Goal: Information Seeking & Learning: Learn about a topic

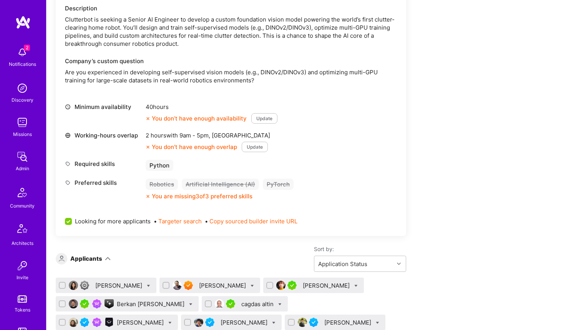
scroll to position [96, 0]
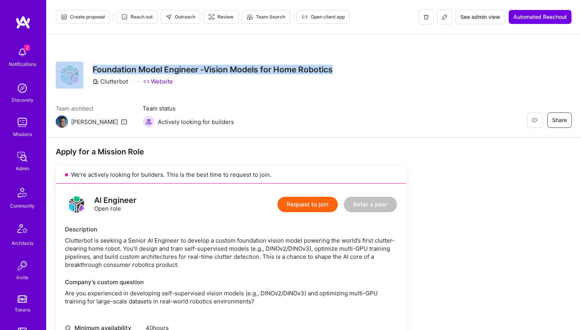
drag, startPoint x: 85, startPoint y: 68, endPoint x: 343, endPoint y: 68, distance: 258.0
click at [344, 68] on div "Restore Not Interested Share Foundation Model Engineer -Vision Models for Home …" at bounding box center [314, 75] width 516 height 28
copy div "Restore Not Interested Share Foundation Model Engineer -Vision Models for Home …"
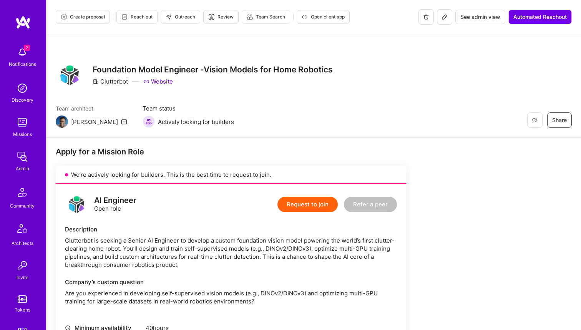
click at [117, 80] on div "Clutterbot" at bounding box center [110, 81] width 35 height 8
copy div "Clutterbot"
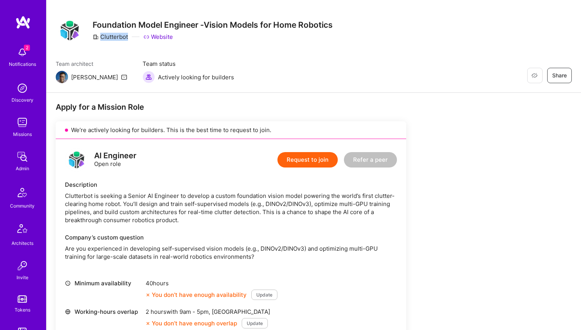
scroll to position [145, 0]
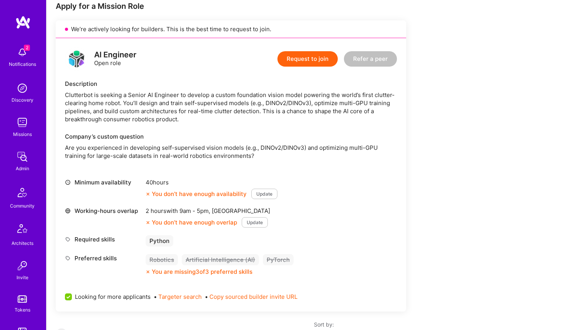
click at [196, 160] on div "AI Engineer Open role Request to join Refer a peer Description [PERSON_NAME] is…" at bounding box center [231, 174] width 351 height 273
click at [204, 146] on p "Are you experienced in developing self-supervised vision models (e.g., DINOv2/D…" at bounding box center [231, 151] width 332 height 16
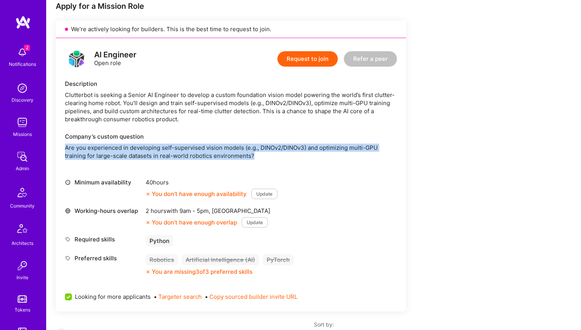
click at [204, 146] on p "Are you experienced in developing self-supervised vision models (e.g., DINOv2/D…" at bounding box center [231, 151] width 332 height 16
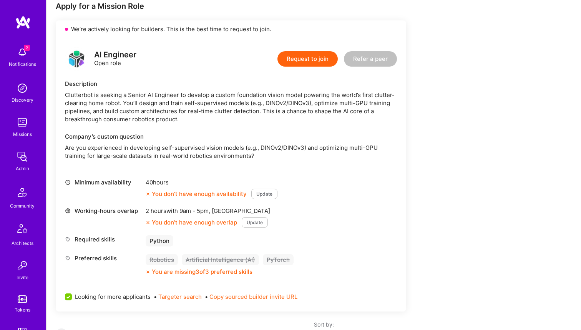
click at [227, 142] on div "Company’s custom question Are you experienced in developing self-supervised vis…" at bounding box center [231, 145] width 332 height 27
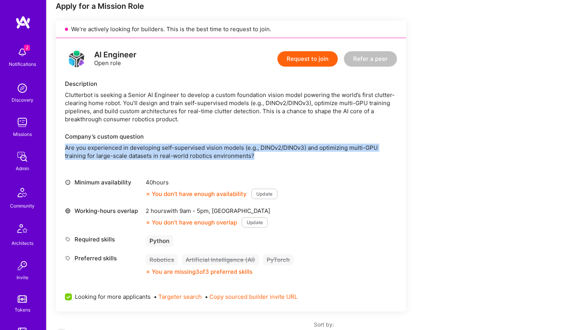
click at [227, 142] on div "Company’s custom question Are you experienced in developing self-supervised vis…" at bounding box center [231, 145] width 332 height 27
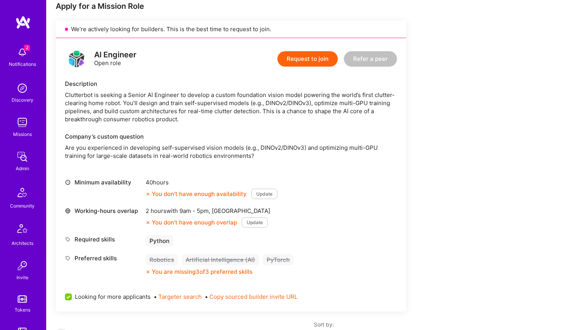
click at [264, 144] on p "Are you experienced in developing self-supervised vision models (e.g., DINOv2/D…" at bounding box center [231, 151] width 332 height 16
click at [166, 150] on p "Are you experienced in developing self-supervised vision models (e.g., DINOv2/D…" at bounding box center [231, 151] width 332 height 16
drag, startPoint x: 162, startPoint y: 149, endPoint x: 241, endPoint y: 147, distance: 78.8
click at [241, 147] on p "Are you experienced in developing self-supervised vision models (e.g., DINOv2/D…" at bounding box center [231, 151] width 332 height 16
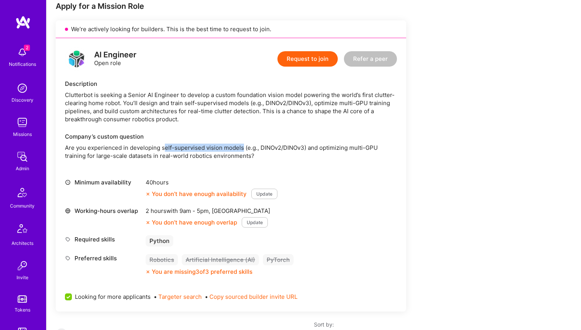
copy p "elf-supervised vision models"
click at [271, 145] on p "Are you experienced in developing self-supervised vision models (e.g., DINOv2/D…" at bounding box center [231, 151] width 332 height 16
copy p "DINOv2"
click at [346, 99] on div "Clutterbot is seeking a Senior AI Engineer to develop a custom foundation visio…" at bounding box center [231, 107] width 332 height 32
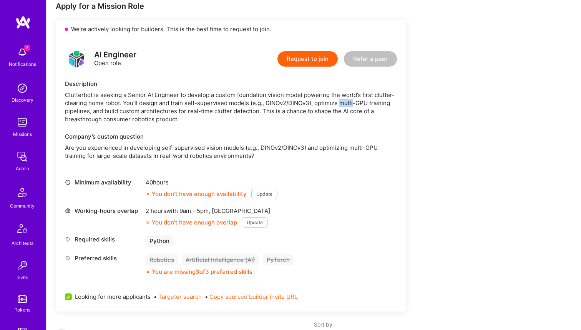
click at [346, 99] on div "Clutterbot is seeking a Senior AI Engineer to develop a custom foundation visio…" at bounding box center [231, 107] width 332 height 32
click at [296, 117] on div "Clutterbot is seeking a Senior AI Engineer to develop a custom foundation visio…" at bounding box center [231, 107] width 332 height 32
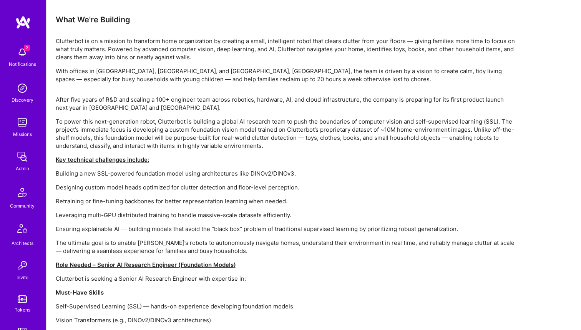
scroll to position [728, 0]
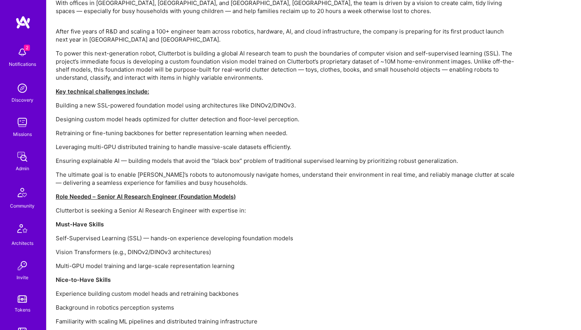
click at [134, 234] on p "Self-Supervised Learning (SSL) — hands-on experience developing foundation mode…" at bounding box center [286, 238] width 461 height 8
copy p "SSL"
click at [73, 234] on p "Self-Supervised Learning (SSL) — hands-on experience developing foundation mode…" at bounding box center [286, 238] width 461 height 8
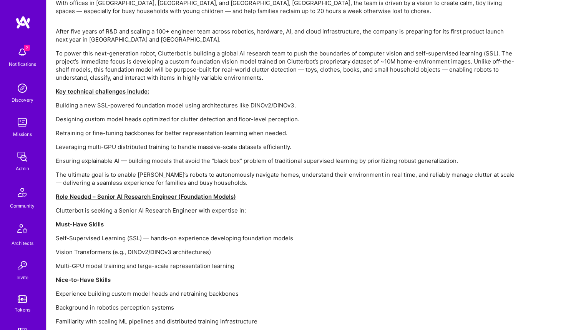
click at [68, 248] on p "Vision Transformers (e.g., DINOv2/DINOv3 architectures)" at bounding box center [286, 252] width 461 height 8
drag, startPoint x: 53, startPoint y: 231, endPoint x: 110, endPoint y: 233, distance: 56.2
copy p "Vision Transformers"
drag, startPoint x: 55, startPoint y: 218, endPoint x: 125, endPoint y: 218, distance: 70.0
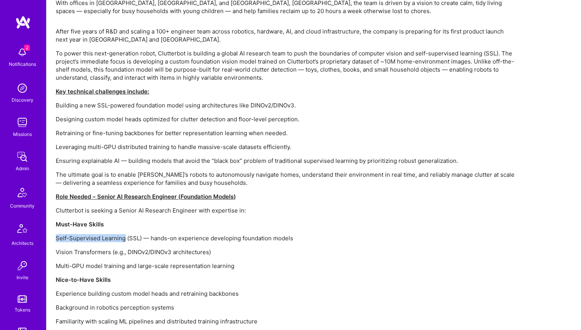
click at [125, 234] on p "Self-Supervised Learning (SSL) — hands-on experience developing foundation mode…" at bounding box center [286, 238] width 461 height 8
copy p "Self-Supervised Learning"
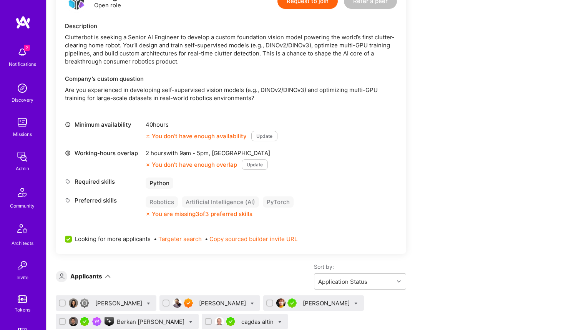
scroll to position [110, 0]
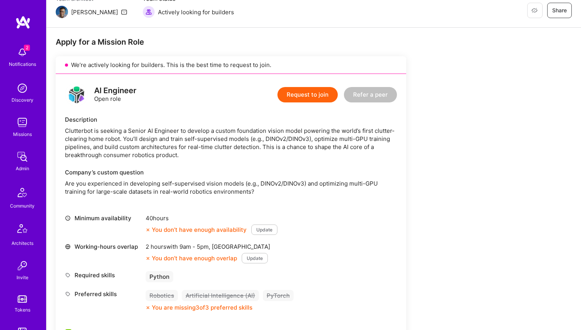
click at [154, 145] on div "Clutterbot is seeking a Senior AI Engineer to develop a custom foundation visio…" at bounding box center [231, 143] width 332 height 32
drag, startPoint x: 148, startPoint y: 130, endPoint x: 178, endPoint y: 130, distance: 29.2
click at [178, 130] on div "Clutterbot is seeking a Senior AI Engineer to develop a custom foundation visio…" at bounding box center [231, 143] width 332 height 32
copy div "AI Engineer"
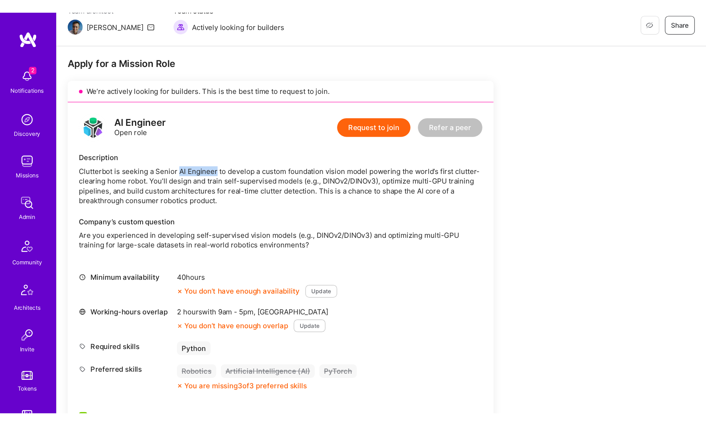
scroll to position [110, 0]
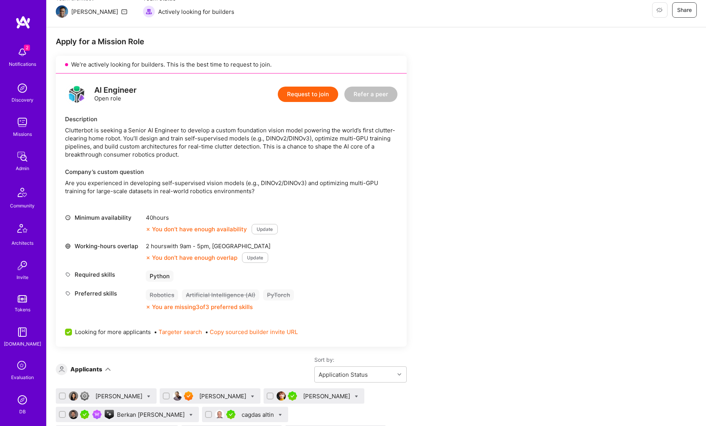
click at [75, 132] on div "Clutterbot is seeking a Senior AI Engineer to develop a custom foundation visio…" at bounding box center [231, 142] width 332 height 32
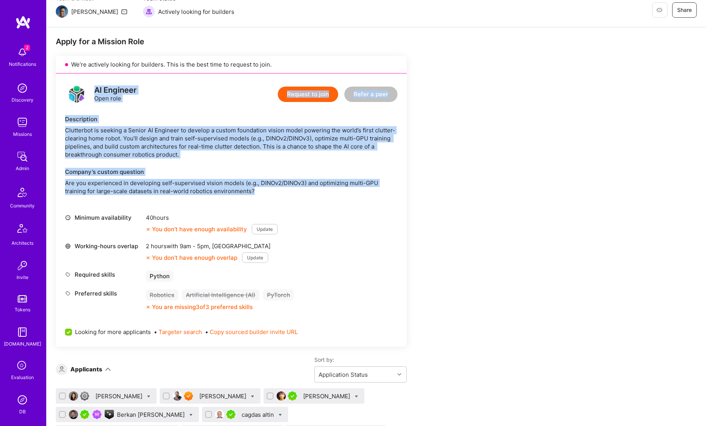
drag, startPoint x: 93, startPoint y: 88, endPoint x: 264, endPoint y: 193, distance: 201.2
click at [264, 193] on div "AI Engineer Open role Request to join Refer a peer Description [PERSON_NAME] is…" at bounding box center [231, 209] width 351 height 273
copy div "AI Engineer Open role Request to join Refer a peer Description [PERSON_NAME] is…"
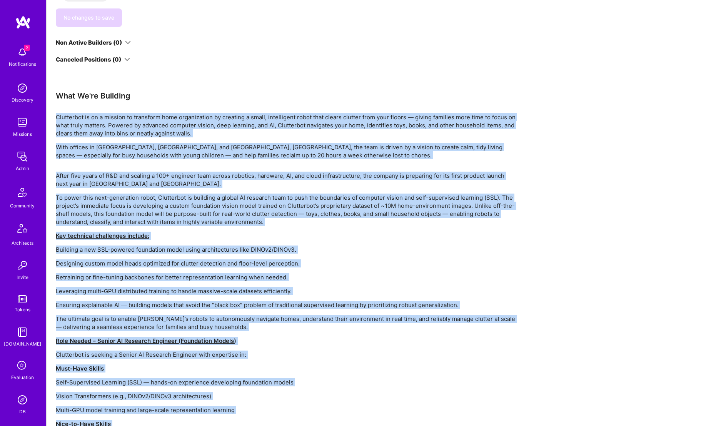
scroll to position [633, 0]
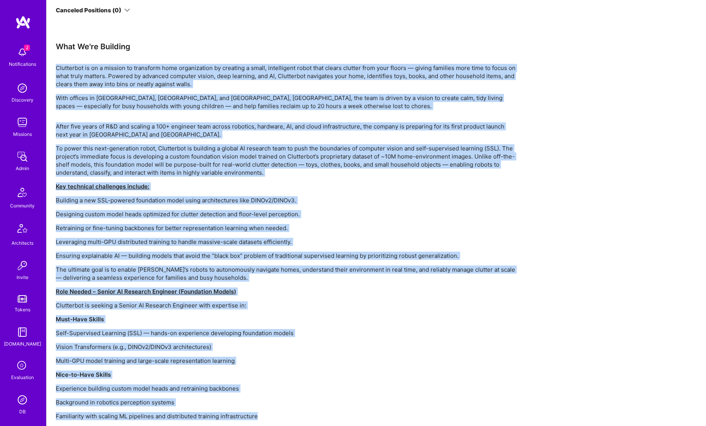
drag, startPoint x: 57, startPoint y: 167, endPoint x: 270, endPoint y: 400, distance: 315.5
copy div "Loremipsum do si a consect ad elitseddo eius temporincidi ut laboreet d magna, …"
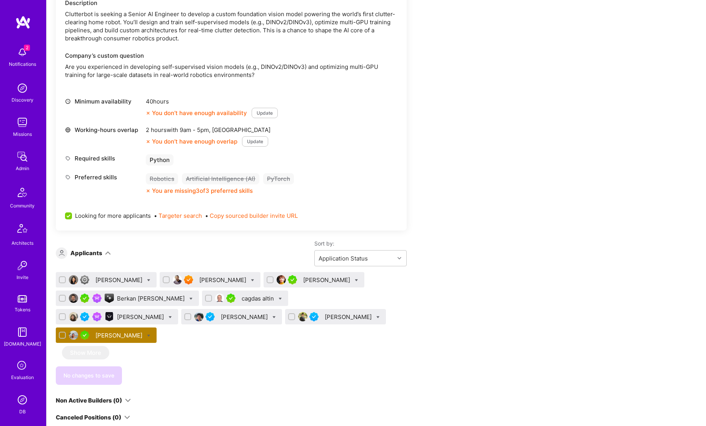
scroll to position [0, 0]
